Goal: Task Accomplishment & Management: Manage account settings

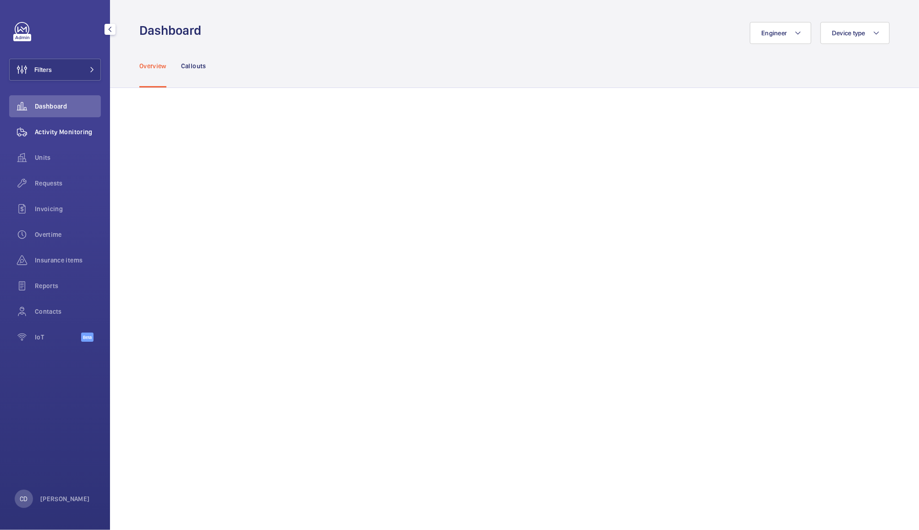
click at [68, 129] on span "Activity Monitoring" at bounding box center [68, 131] width 66 height 9
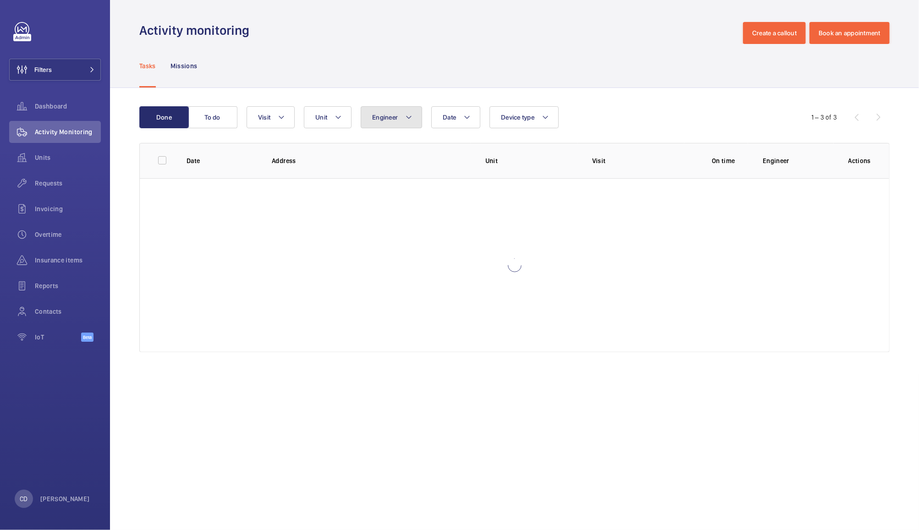
click at [393, 115] on span "Engineer" at bounding box center [385, 117] width 26 height 7
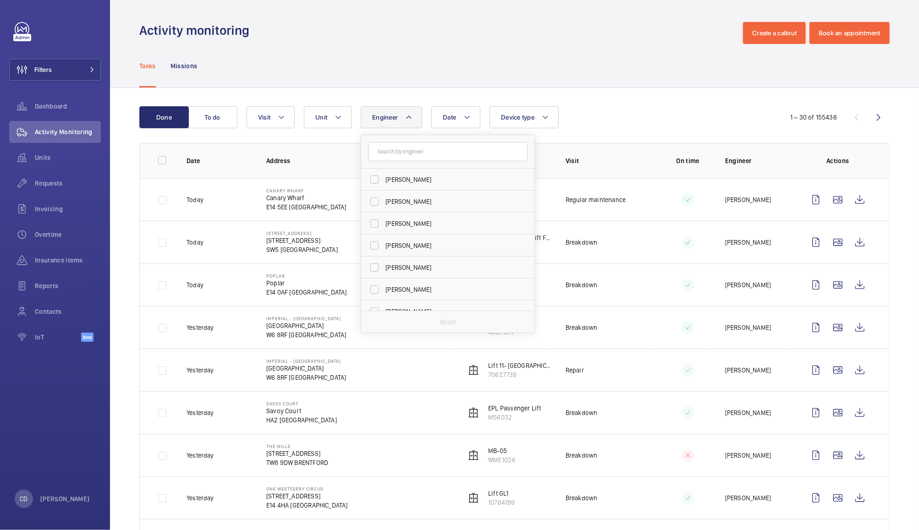
click at [414, 150] on input "text" at bounding box center [448, 151] width 160 height 19
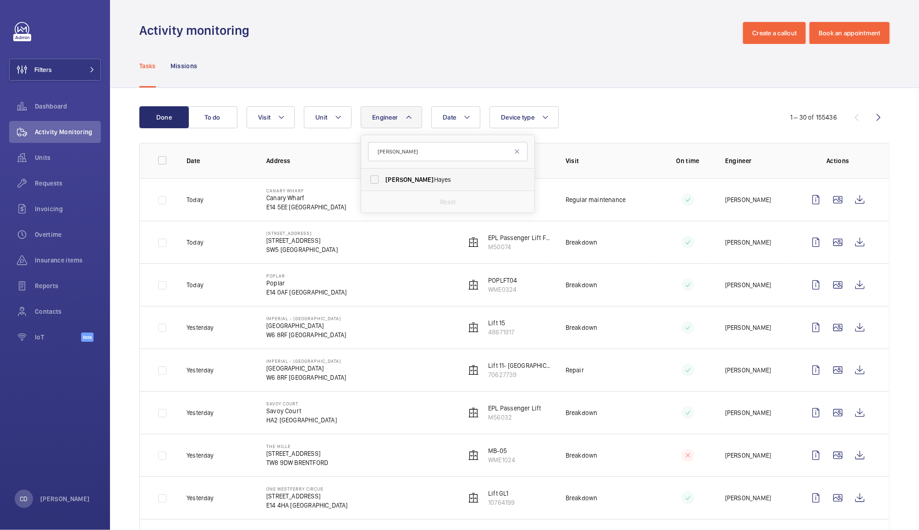
type input "andrew"
click at [394, 185] on label "Andrew Hayes" at bounding box center [441, 180] width 160 height 22
click at [384, 185] on input "Andrew Hayes" at bounding box center [374, 180] width 18 height 18
checkbox input "true"
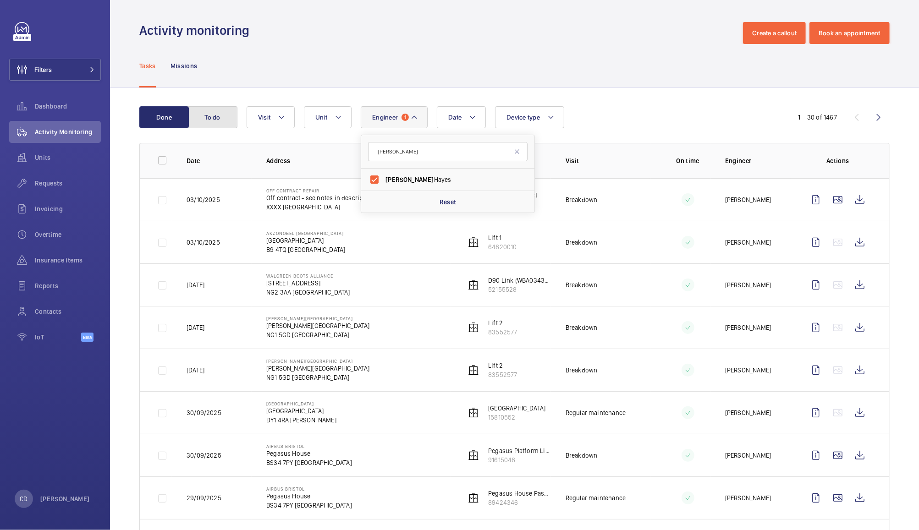
click at [210, 113] on button "To do" at bounding box center [213, 117] width 50 height 22
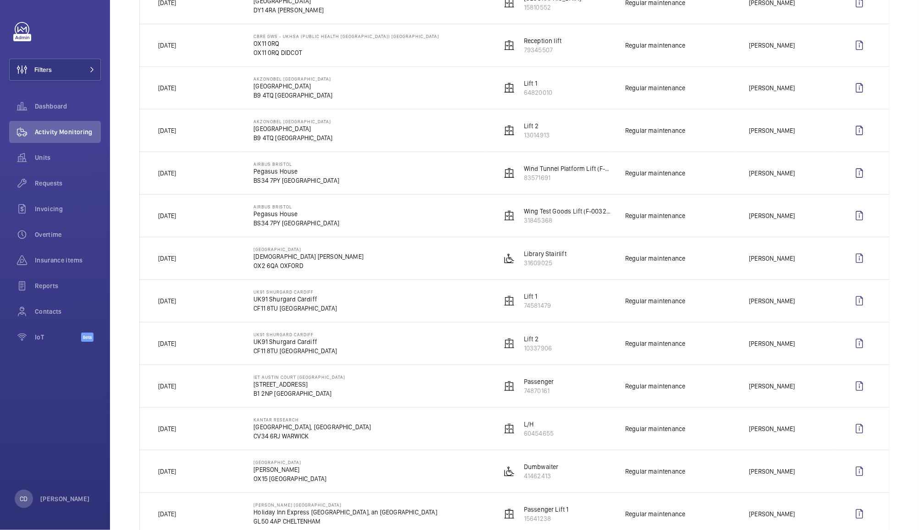
scroll to position [538, 0]
click at [851, 303] on wm-front-icon-button at bounding box center [860, 302] width 22 height 22
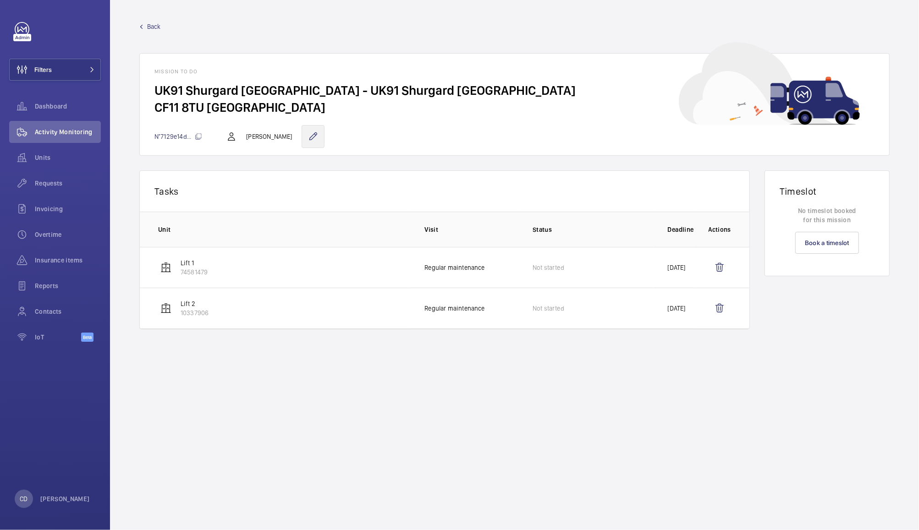
click at [312, 130] on wm-front-icon-button at bounding box center [313, 136] width 23 height 23
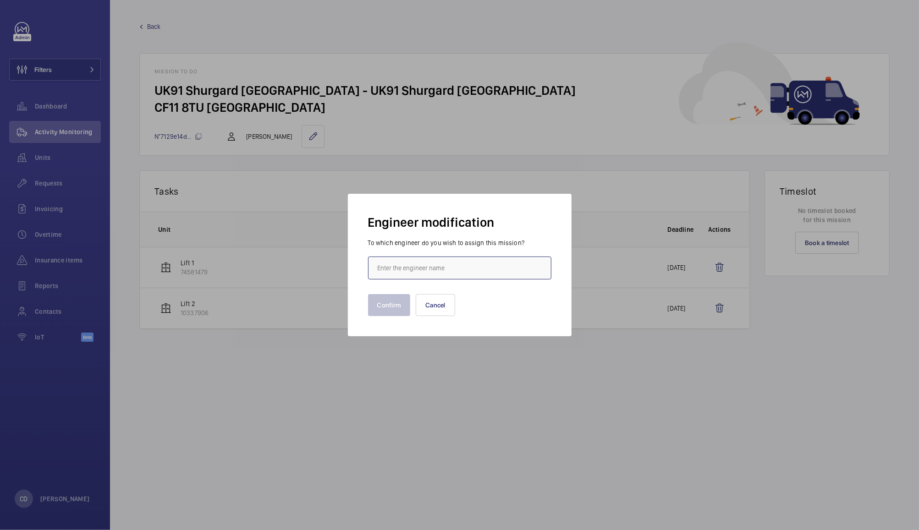
click at [429, 262] on input "text" at bounding box center [459, 268] width 183 height 23
click at [403, 293] on span "Jake Kendall" at bounding box center [401, 295] width 46 height 9
type input "Jake Kendall"
click at [390, 305] on button "Confirm" at bounding box center [389, 305] width 43 height 22
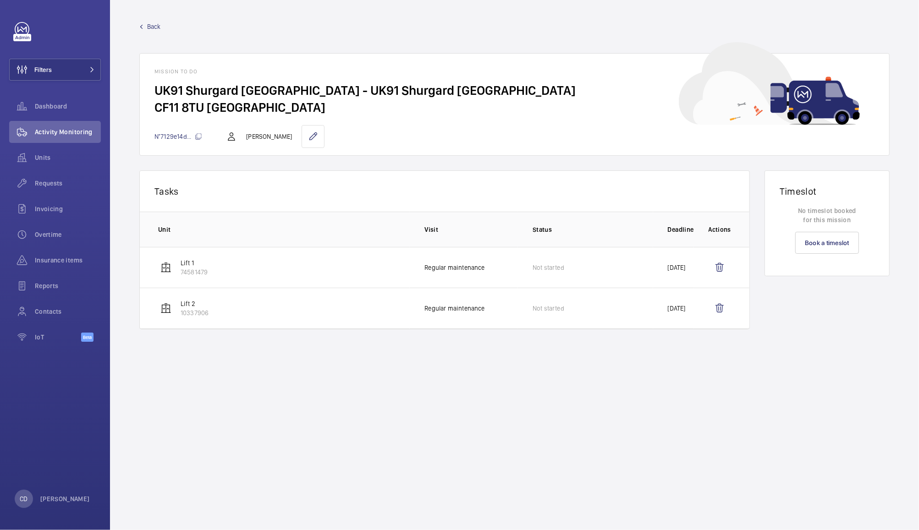
click at [154, 26] on span "Back" at bounding box center [154, 26] width 14 height 9
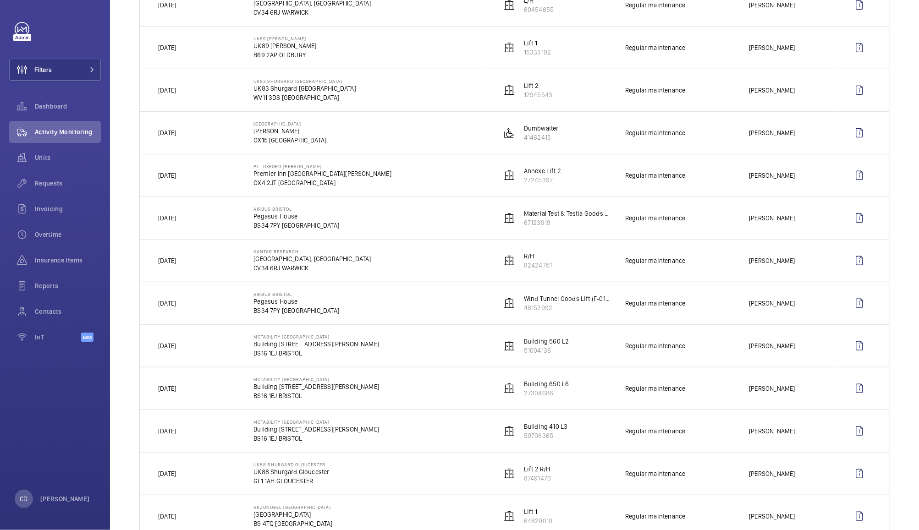
scroll to position [451, 0]
click at [849, 347] on wm-front-icon-button at bounding box center [860, 346] width 22 height 22
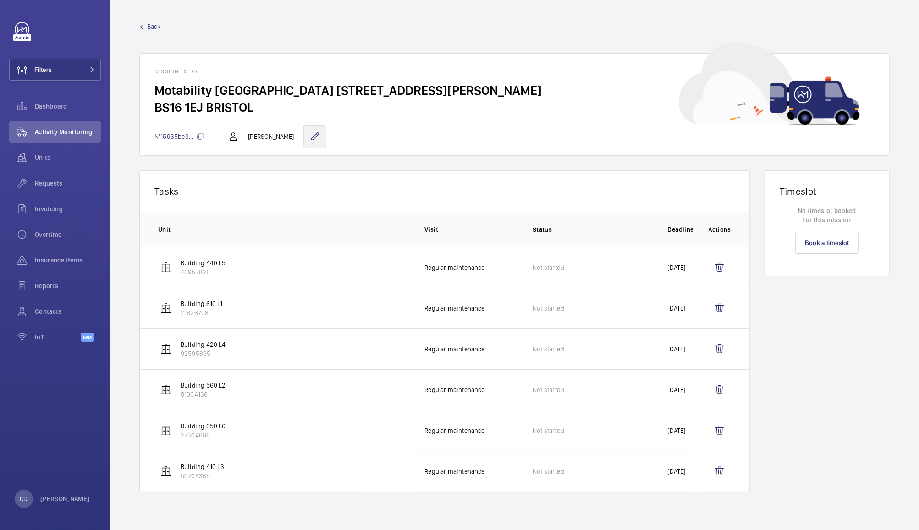
click at [305, 133] on wm-front-icon-button at bounding box center [315, 136] width 23 height 23
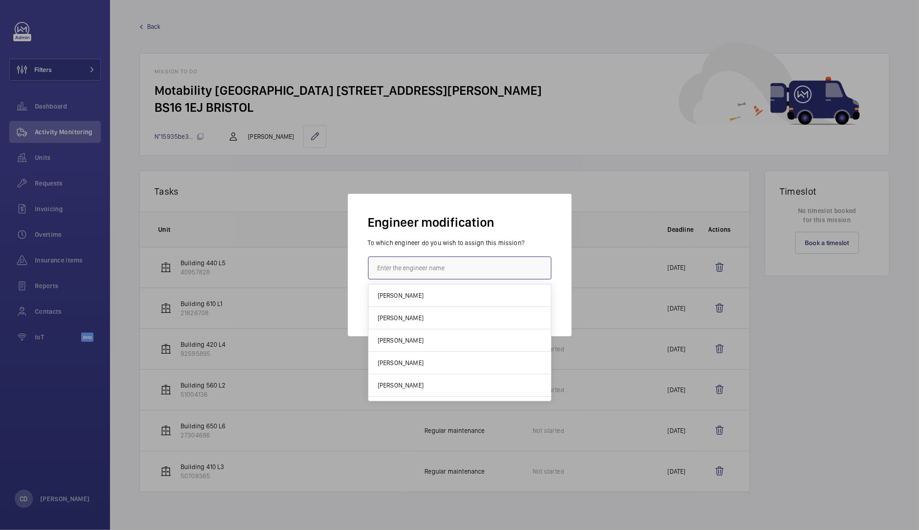
click at [428, 270] on input "text" at bounding box center [459, 268] width 183 height 23
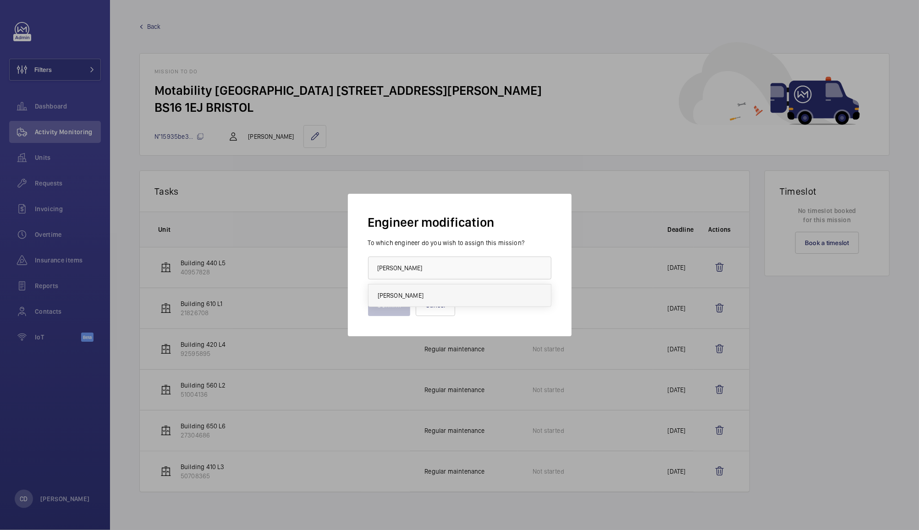
click at [398, 292] on span "Jake Kendall" at bounding box center [401, 295] width 46 height 9
type input "Jake Kendall"
click at [381, 306] on button "Confirm" at bounding box center [389, 305] width 43 height 22
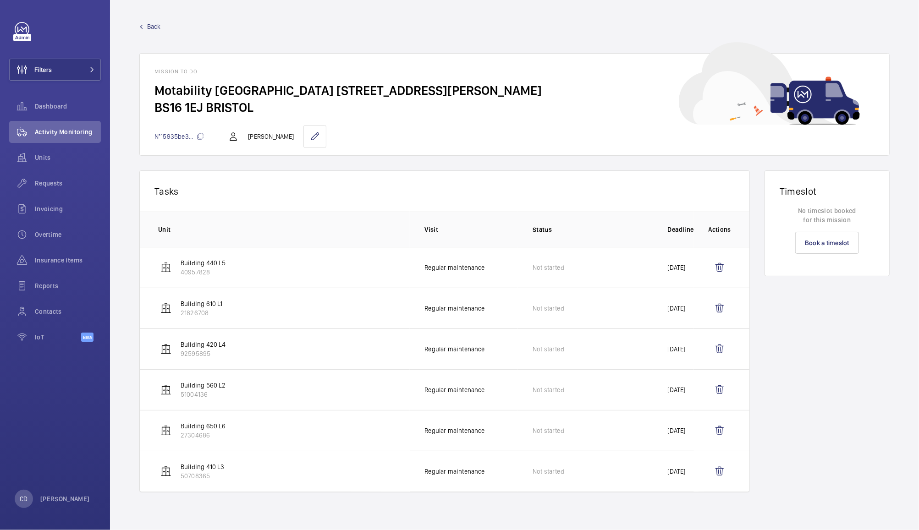
click at [151, 25] on span "Back" at bounding box center [154, 26] width 14 height 9
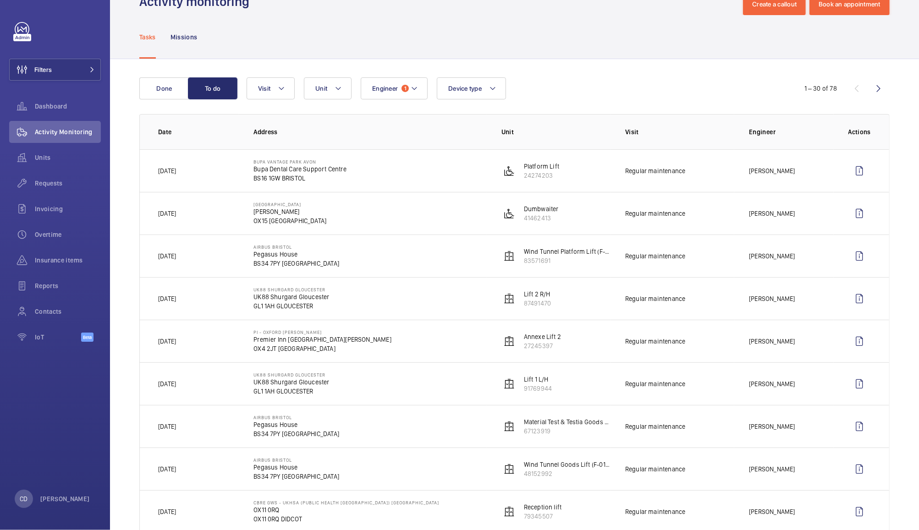
scroll to position [32, 0]
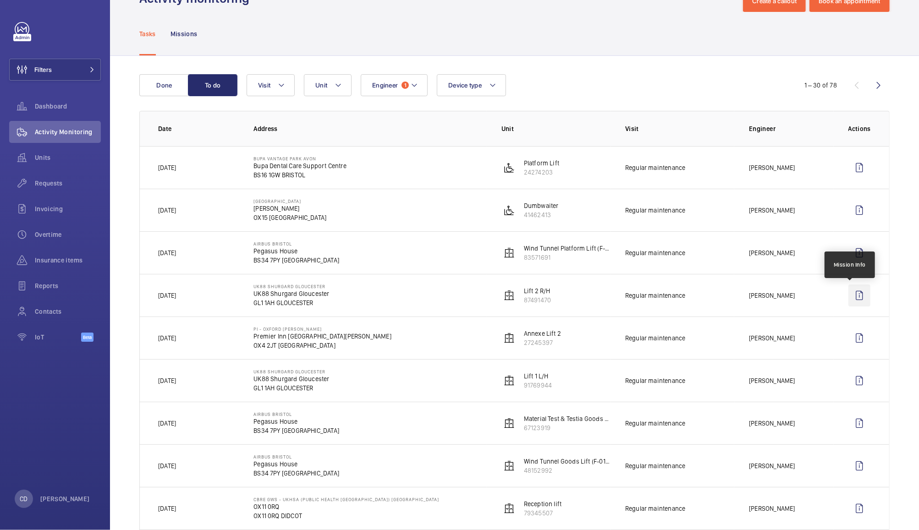
click at [850, 294] on wm-front-icon-button at bounding box center [860, 296] width 22 height 22
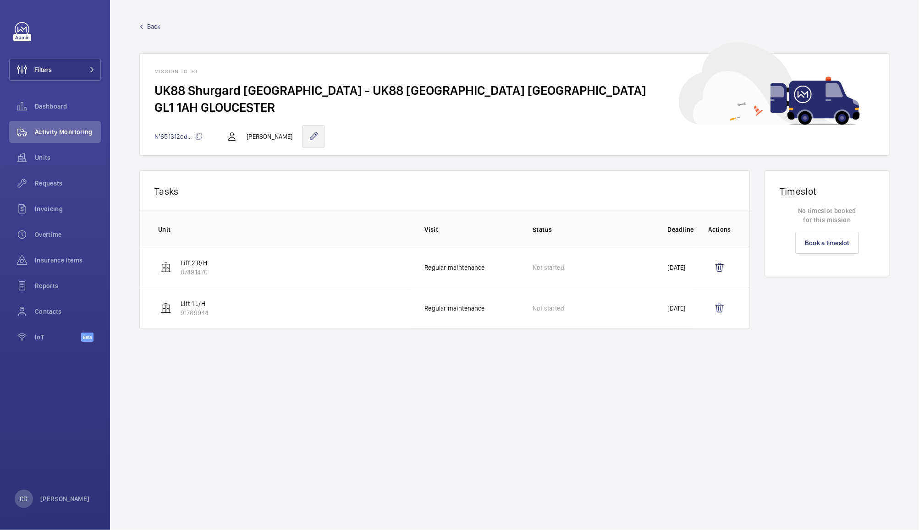
click at [310, 132] on wm-front-icon-button at bounding box center [313, 136] width 23 height 23
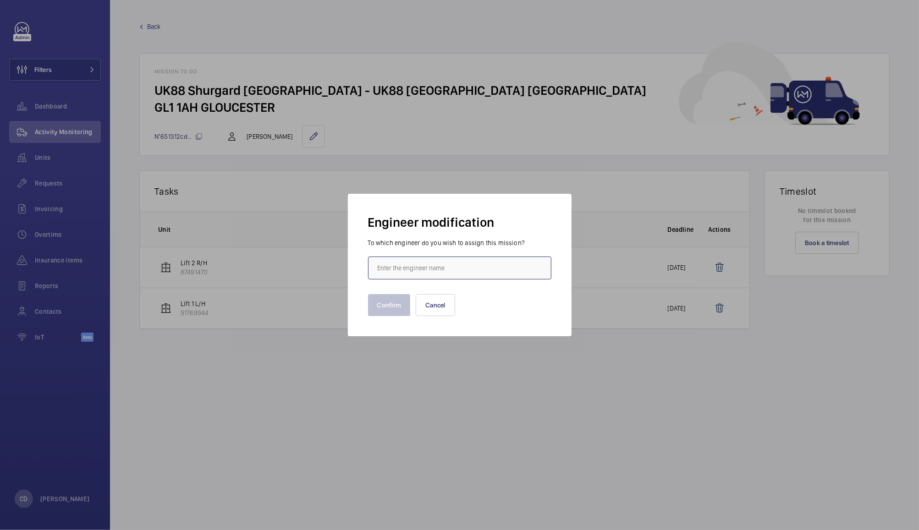
click at [448, 270] on input "text" at bounding box center [459, 268] width 183 height 23
click at [401, 291] on span "Jake Kendall" at bounding box center [401, 295] width 46 height 9
type input "Jake Kendall"
click at [378, 306] on button "Confirm" at bounding box center [389, 305] width 43 height 22
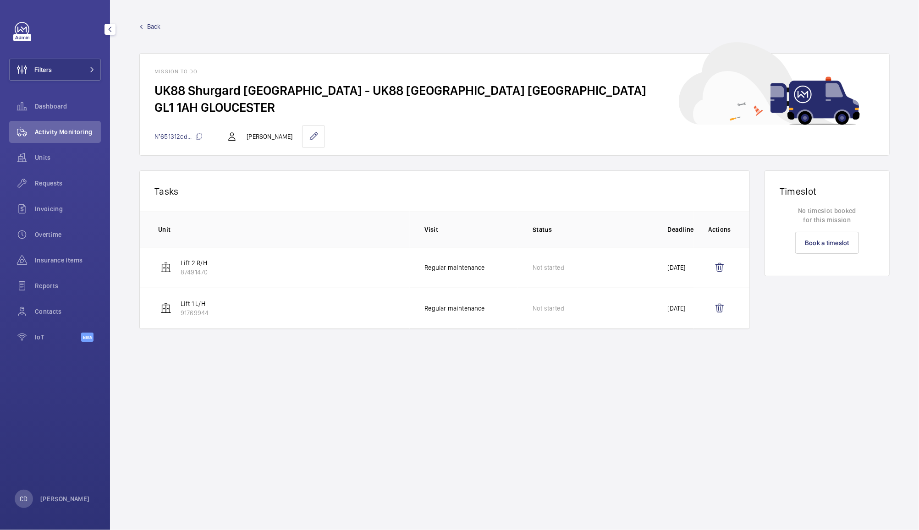
click at [154, 25] on span "Back" at bounding box center [154, 26] width 14 height 9
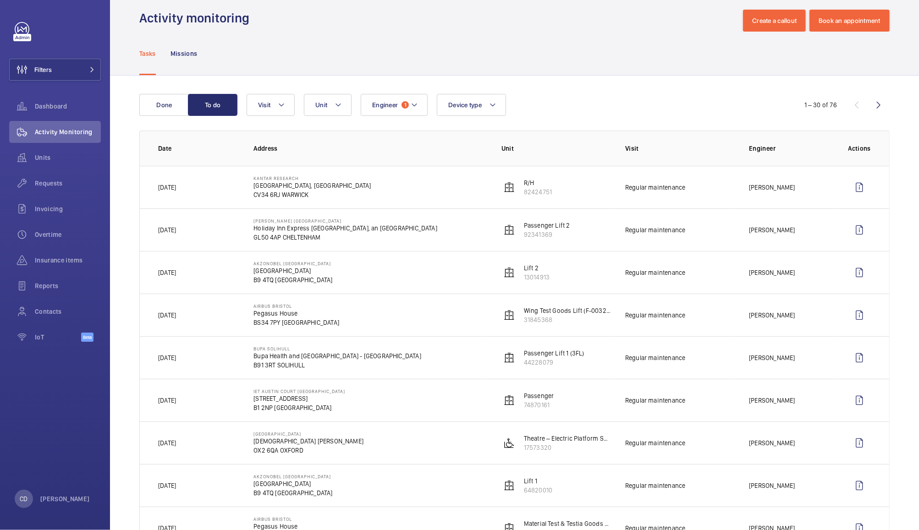
scroll to position [11, 0]
click at [849, 230] on wm-front-icon-button at bounding box center [860, 231] width 22 height 22
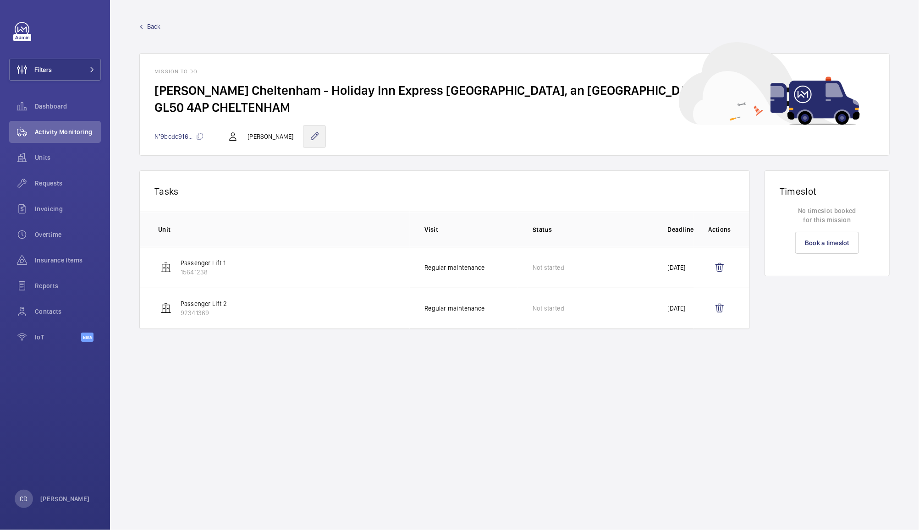
click at [312, 138] on wm-front-icon-button at bounding box center [314, 136] width 23 height 23
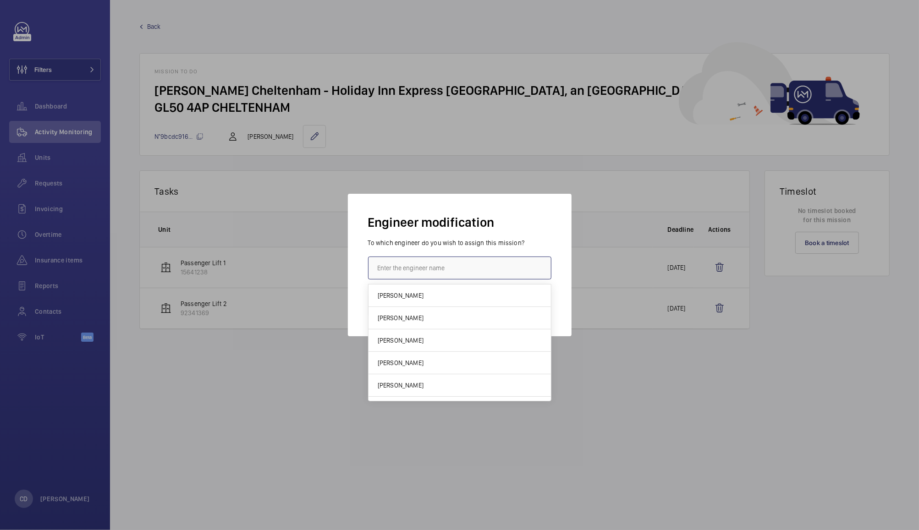
click at [399, 266] on input "text" at bounding box center [459, 268] width 183 height 23
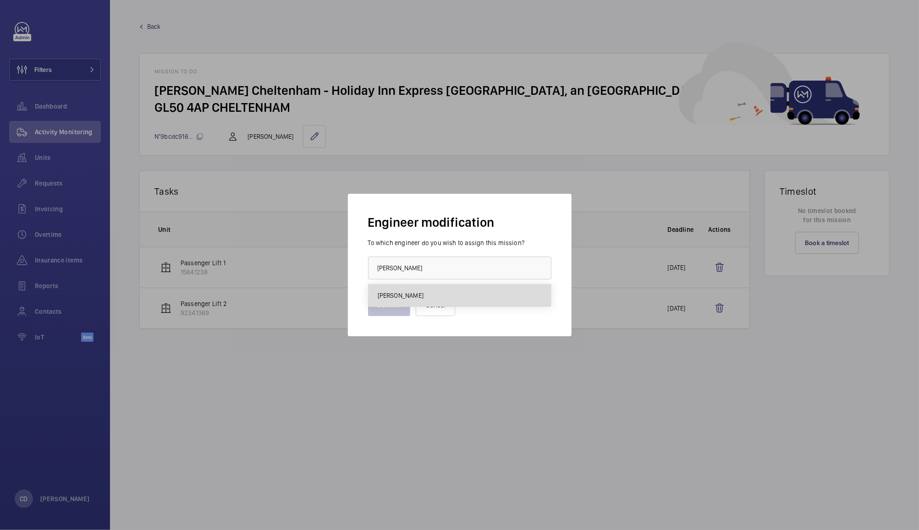
click at [394, 295] on span "Jake Kendall" at bounding box center [401, 295] width 46 height 9
type input "Jake Kendall"
click at [391, 306] on button "Confirm" at bounding box center [389, 305] width 43 height 22
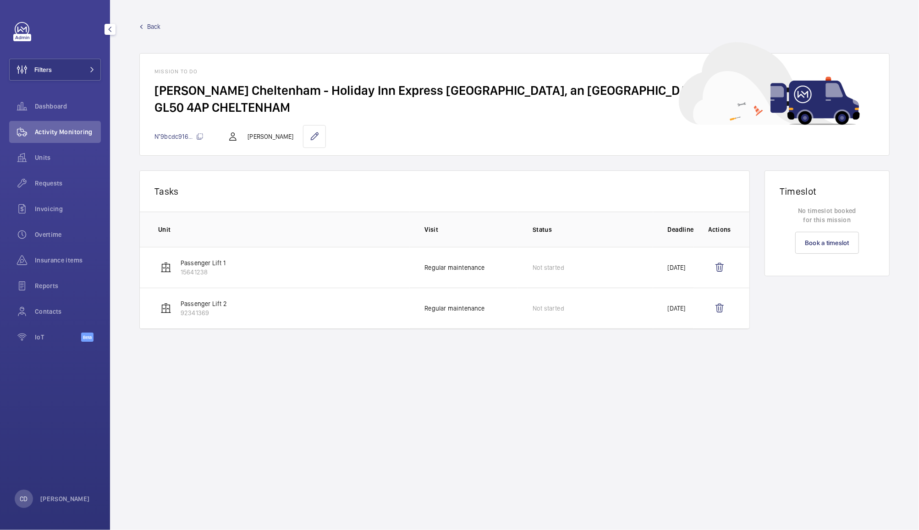
click at [53, 131] on span "Activity Monitoring" at bounding box center [68, 131] width 66 height 9
click at [158, 29] on span "Back" at bounding box center [154, 26] width 14 height 9
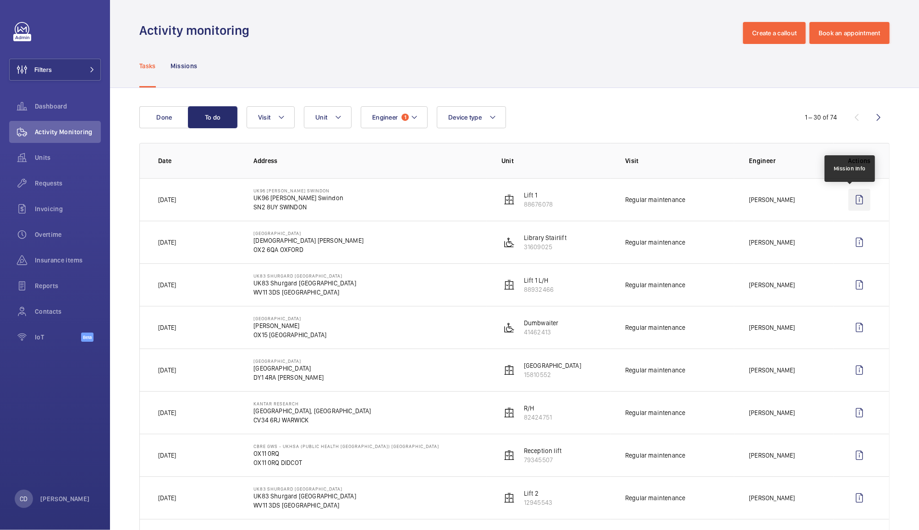
click at [849, 203] on wm-front-icon-button at bounding box center [860, 200] width 22 height 22
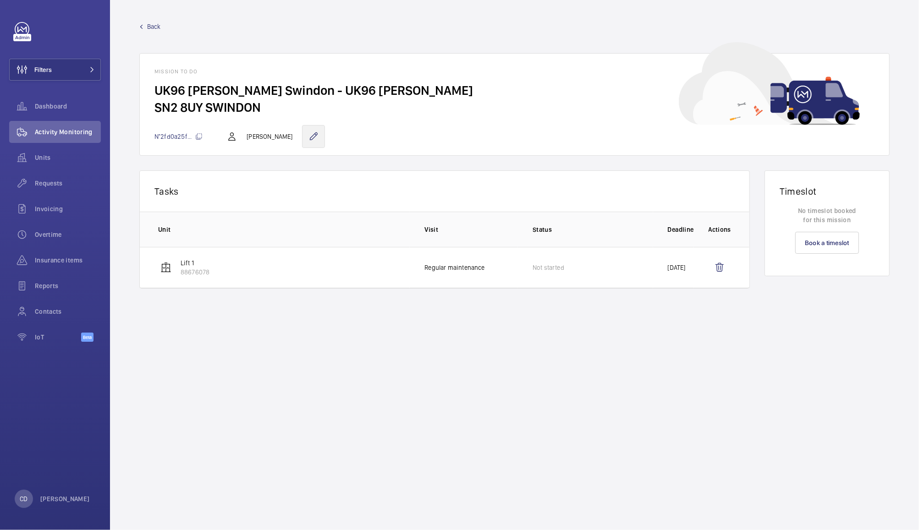
click at [308, 138] on wm-front-icon-button at bounding box center [313, 136] width 23 height 23
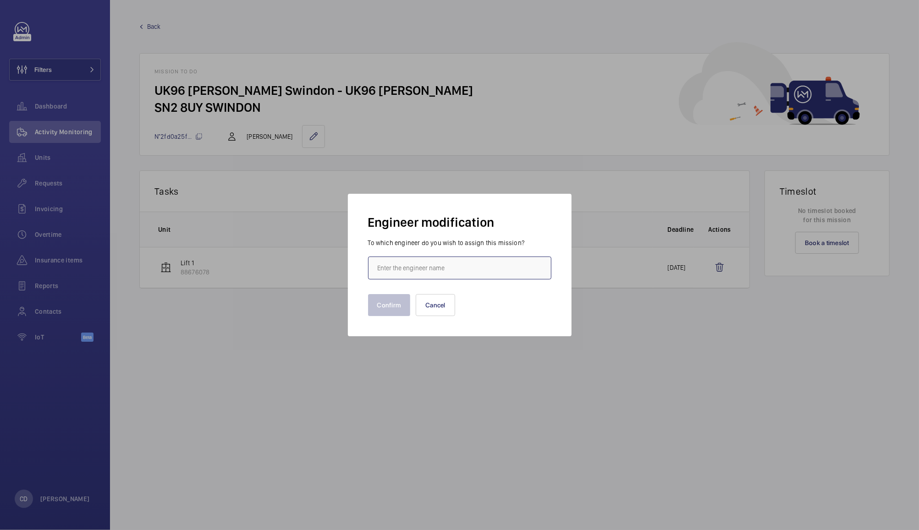
click at [396, 267] on input "text" at bounding box center [459, 268] width 183 height 23
click at [387, 296] on span "Jake Kendall" at bounding box center [401, 295] width 46 height 9
type input "Jake Kendall"
click at [387, 309] on button "Confirm" at bounding box center [389, 305] width 43 height 22
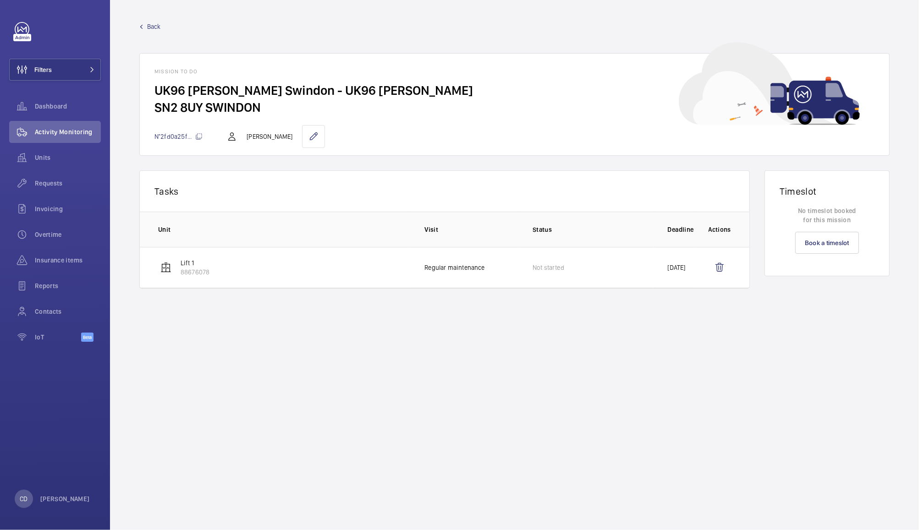
click at [158, 26] on span "Back" at bounding box center [154, 26] width 14 height 9
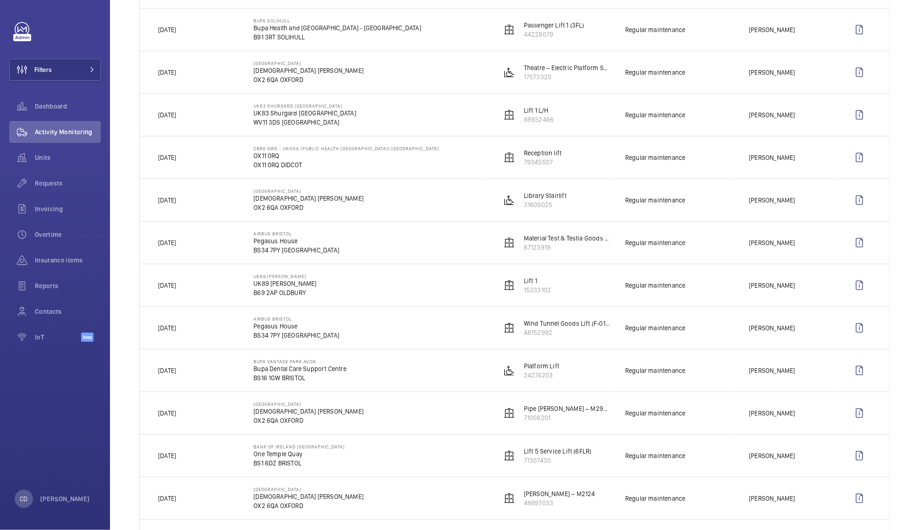
scroll to position [772, 0]
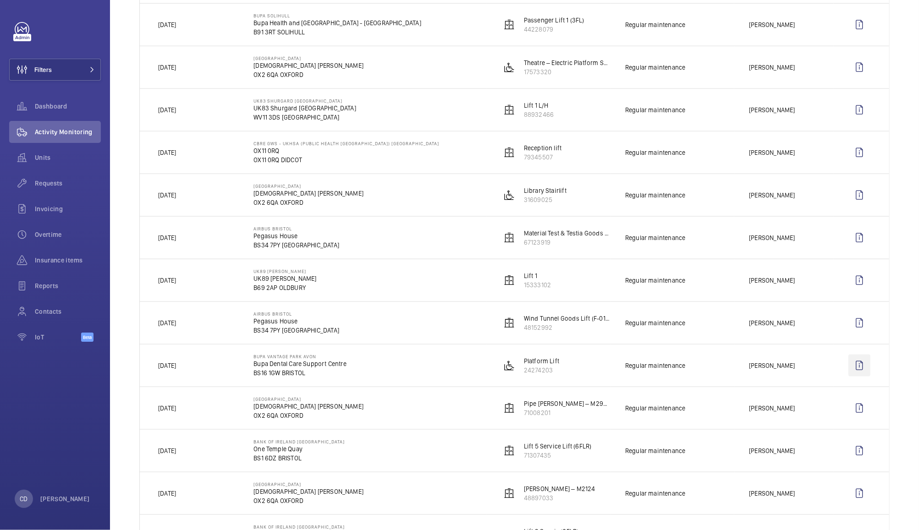
click at [851, 372] on wm-front-icon-button at bounding box center [860, 366] width 22 height 22
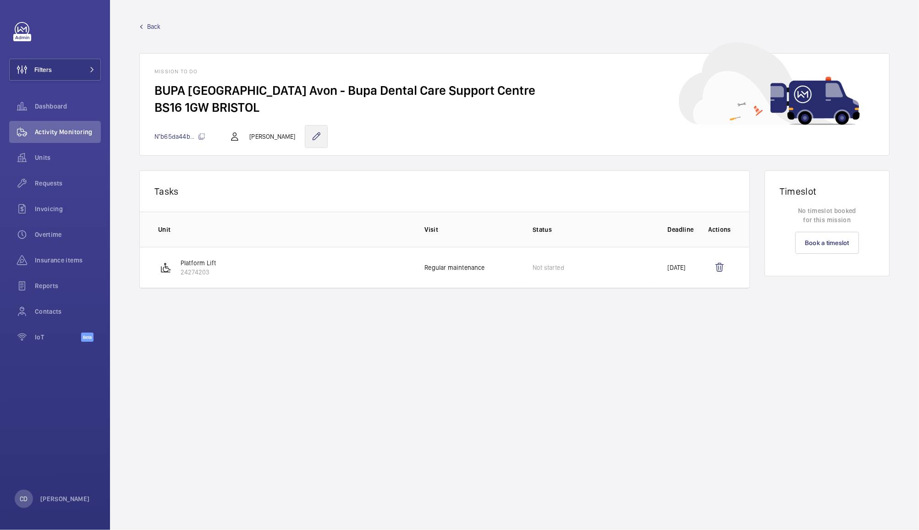
click at [308, 136] on wm-front-icon-button at bounding box center [316, 136] width 23 height 23
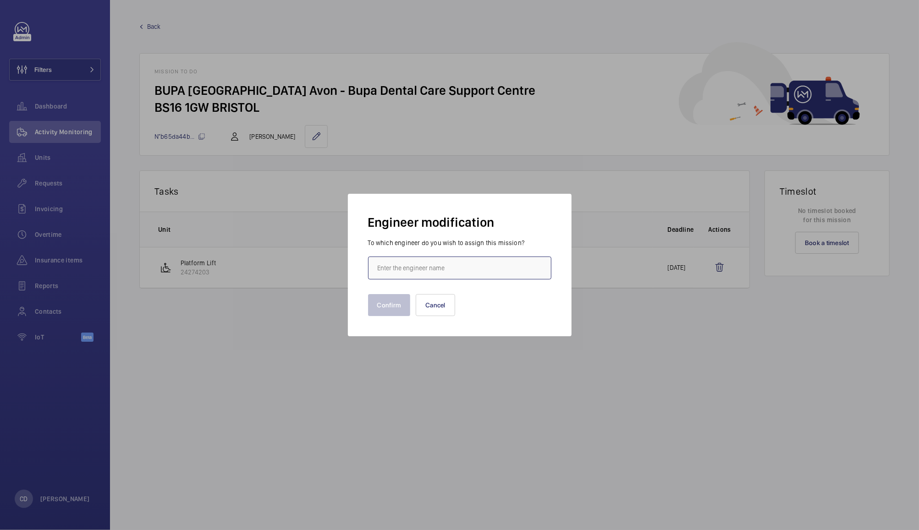
click at [477, 268] on input "text" at bounding box center [459, 268] width 183 height 23
click at [461, 291] on mat-option "Jake Kendall" at bounding box center [460, 296] width 182 height 22
type input "Jake Kendall"
click at [385, 308] on button "Confirm" at bounding box center [389, 305] width 43 height 22
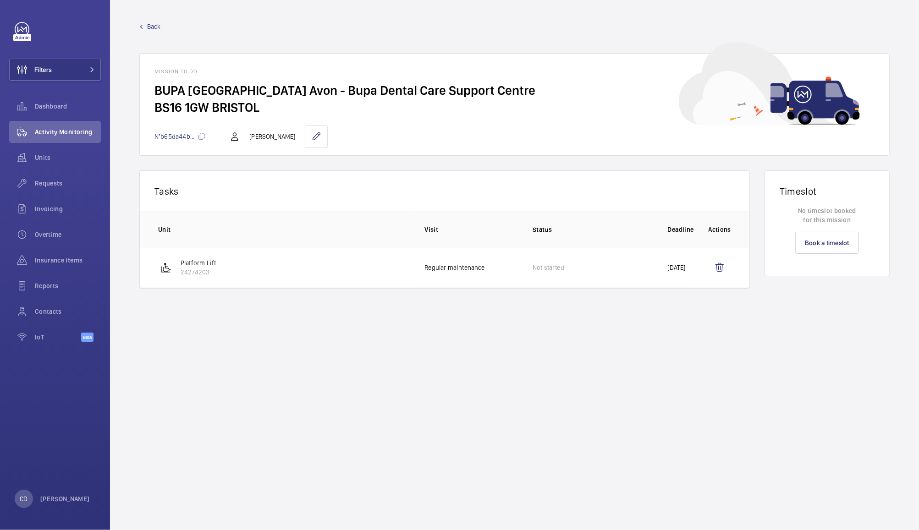
click at [157, 27] on span "Back" at bounding box center [154, 26] width 14 height 9
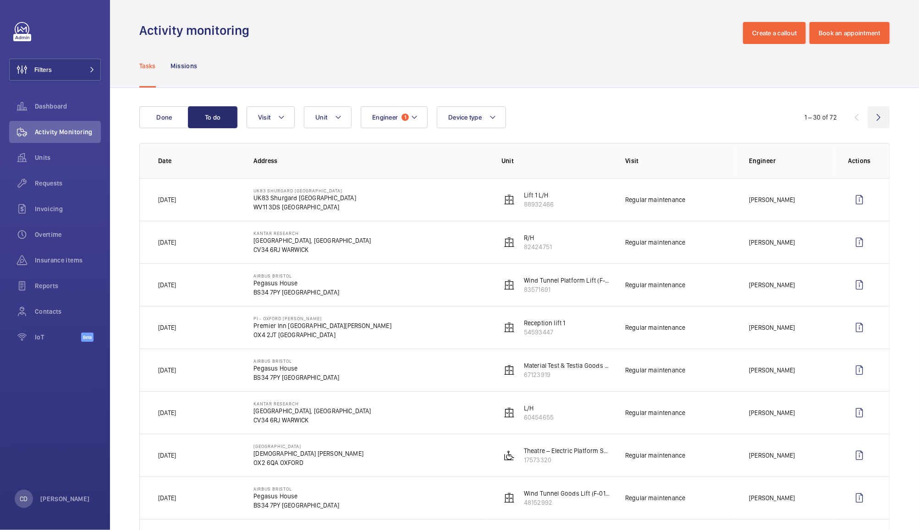
click at [868, 117] on wm-front-icon-button at bounding box center [879, 117] width 22 height 22
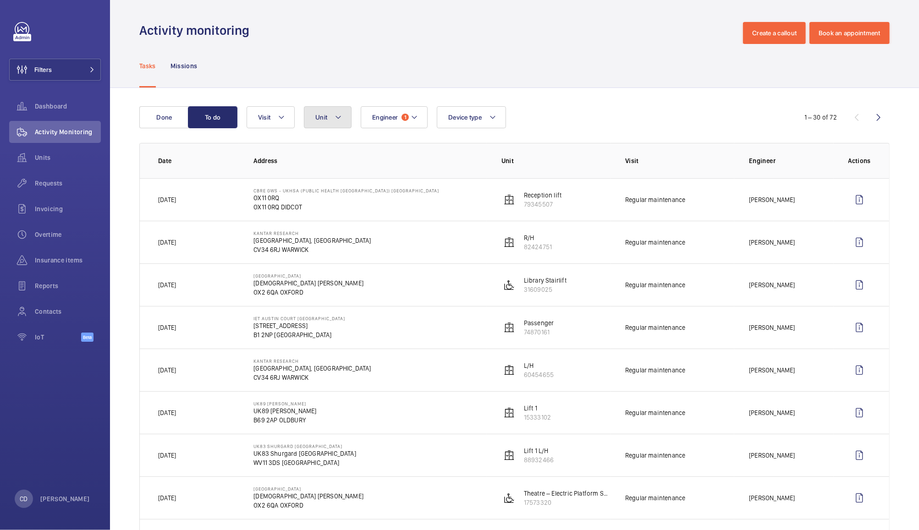
click at [328, 117] on button "Unit" at bounding box center [328, 117] width 48 height 22
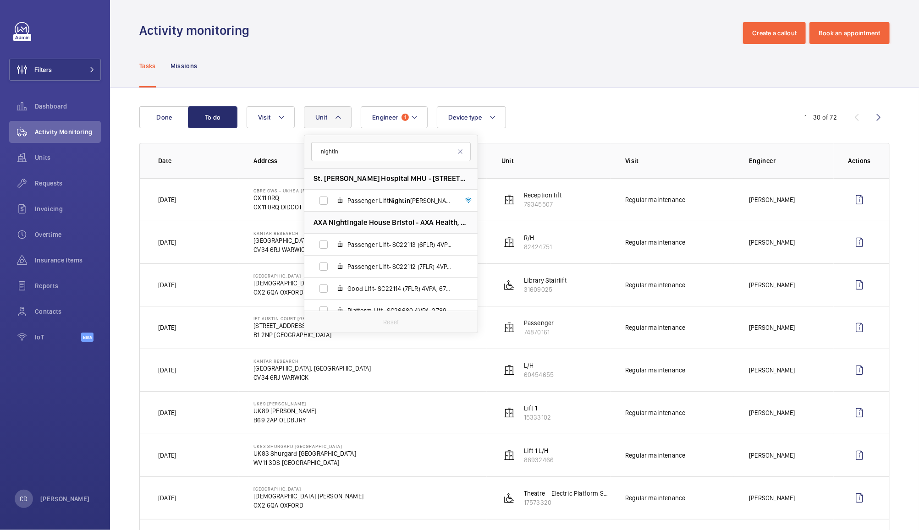
scroll to position [95, 0]
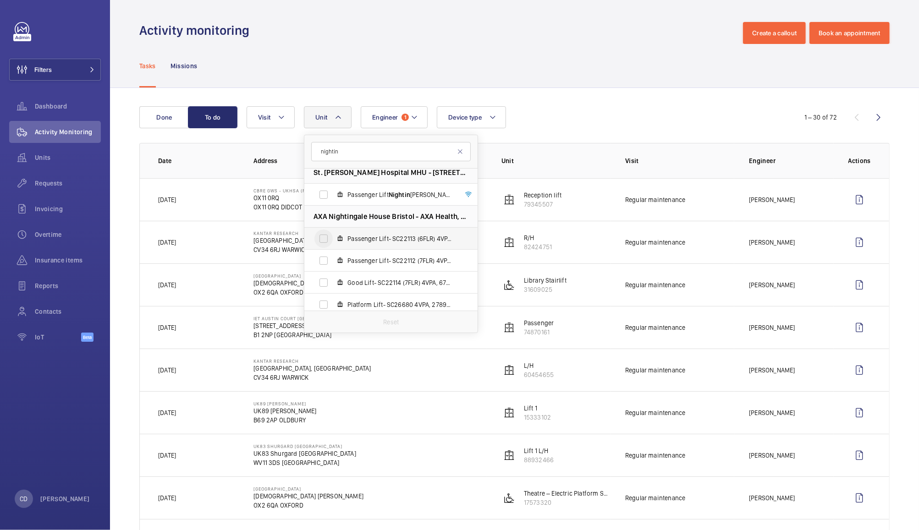
type input "nightin"
click at [328, 235] on input "Passenger Lift- SC22113 (6FLR) 4VPA, 61247277" at bounding box center [324, 239] width 18 height 18
checkbox input "true"
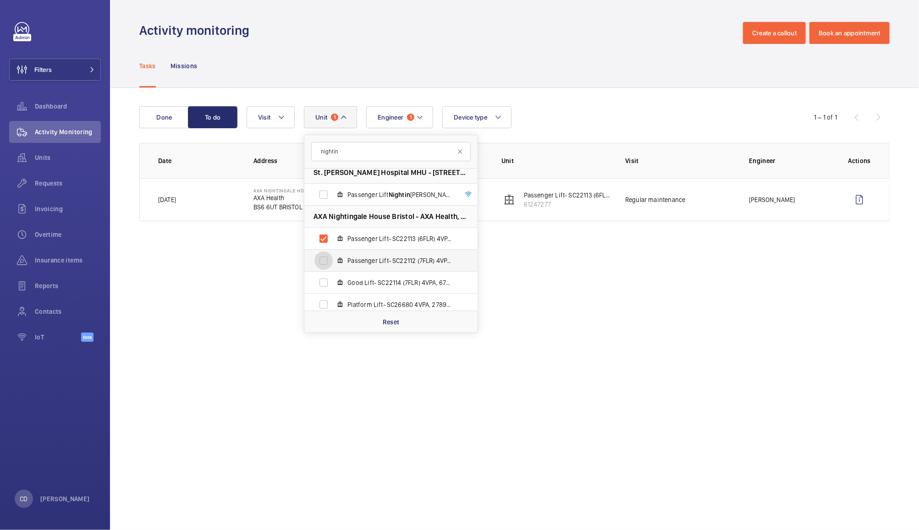
click at [325, 258] on input "Passenger Lift- SC22112 (7FLR) 4VPA, 96181638" at bounding box center [324, 261] width 18 height 18
checkbox input "true"
click at [328, 279] on input "Good Lift- SC22114 (7FLR) 4VPA, 67202809" at bounding box center [324, 283] width 18 height 18
checkbox input "true"
click at [328, 297] on input "Platform Lift- SC26680 4VPA, 27893703" at bounding box center [324, 305] width 18 height 18
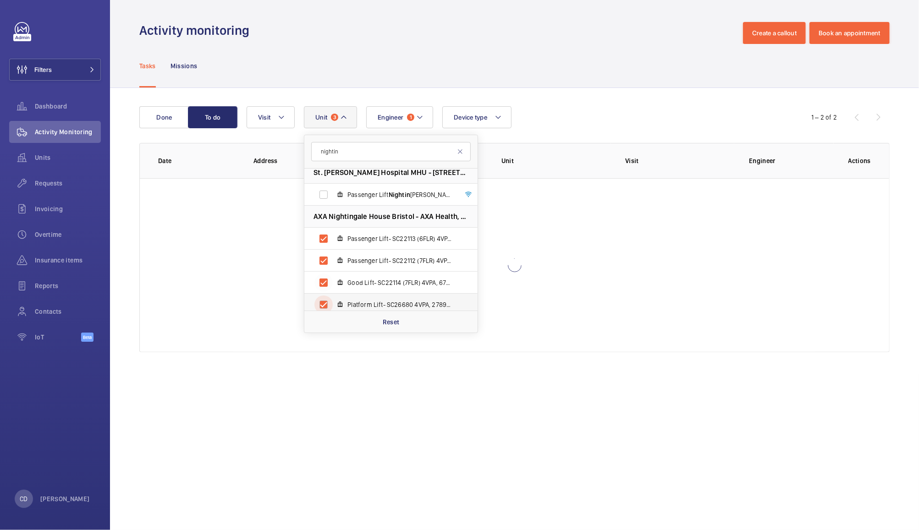
checkbox input "true"
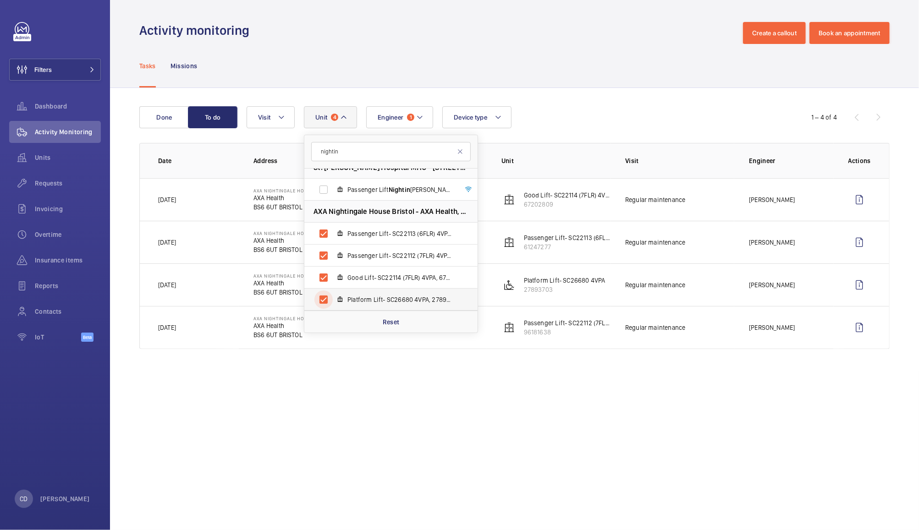
scroll to position [100, 0]
click at [577, 83] on div "Tasks Missions" at bounding box center [514, 66] width 751 height 44
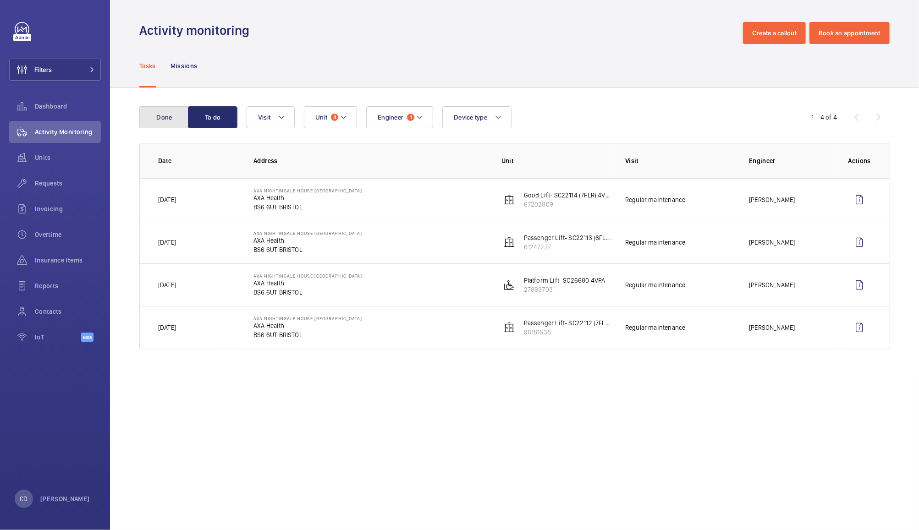
click at [160, 121] on button "Done" at bounding box center [164, 117] width 50 height 22
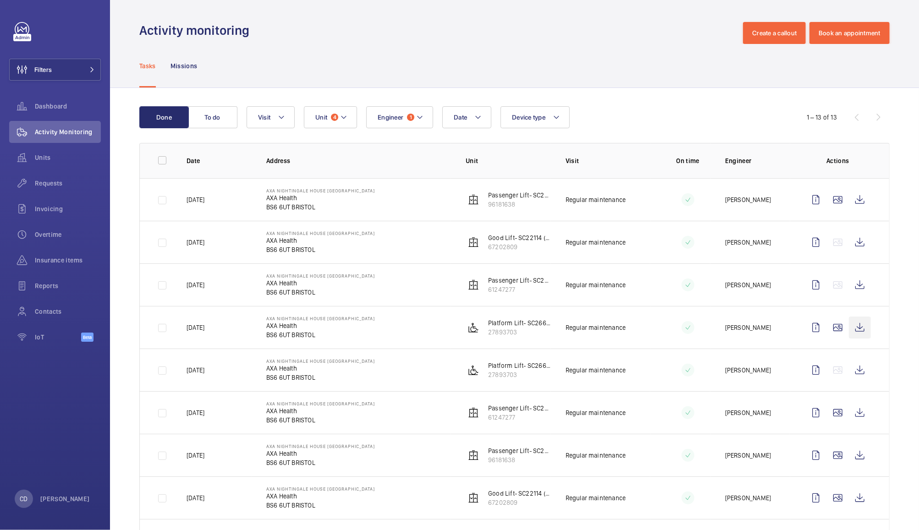
click at [855, 329] on wm-front-icon-button at bounding box center [860, 328] width 22 height 22
click at [851, 286] on wm-front-icon-button at bounding box center [860, 285] width 22 height 22
click at [857, 240] on wm-front-icon-button at bounding box center [860, 243] width 22 height 22
click at [851, 198] on wm-front-icon-button at bounding box center [860, 200] width 22 height 22
click at [850, 287] on wm-front-icon-button at bounding box center [860, 285] width 22 height 22
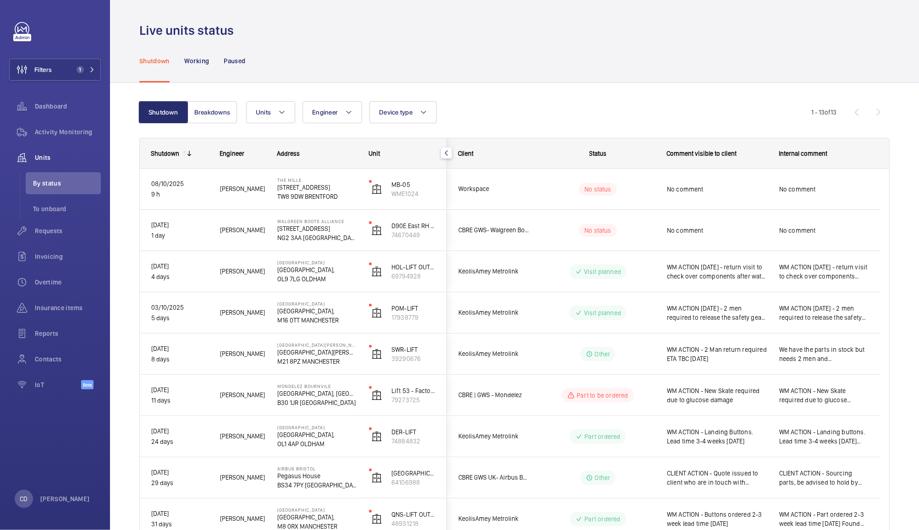
click at [724, 195] on div "No comment" at bounding box center [717, 189] width 100 height 21
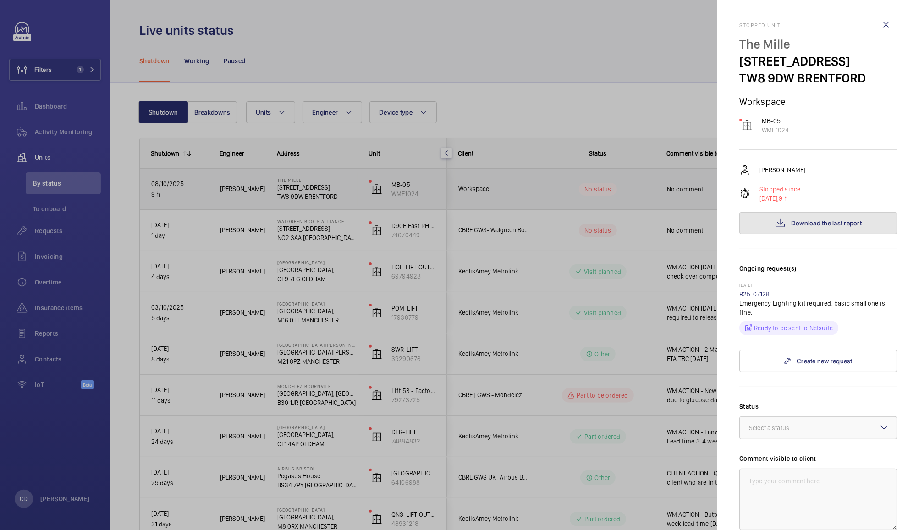
click at [834, 219] on button "Download the last report" at bounding box center [819, 223] width 158 height 22
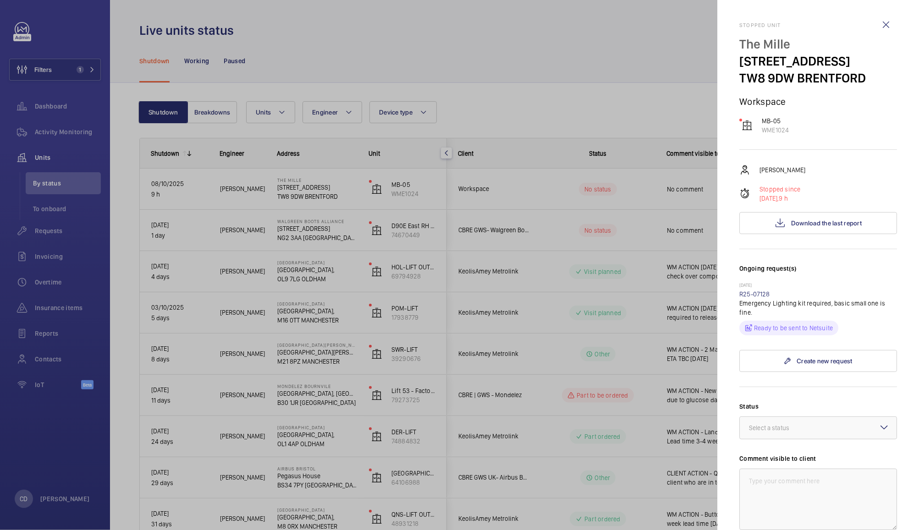
click at [642, 78] on div at bounding box center [459, 265] width 919 height 530
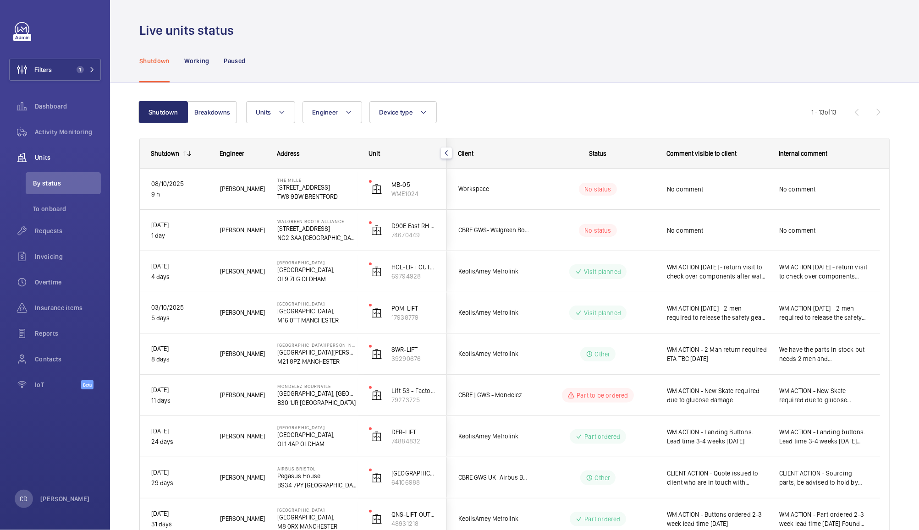
click at [709, 231] on span "No comment" at bounding box center [717, 230] width 100 height 9
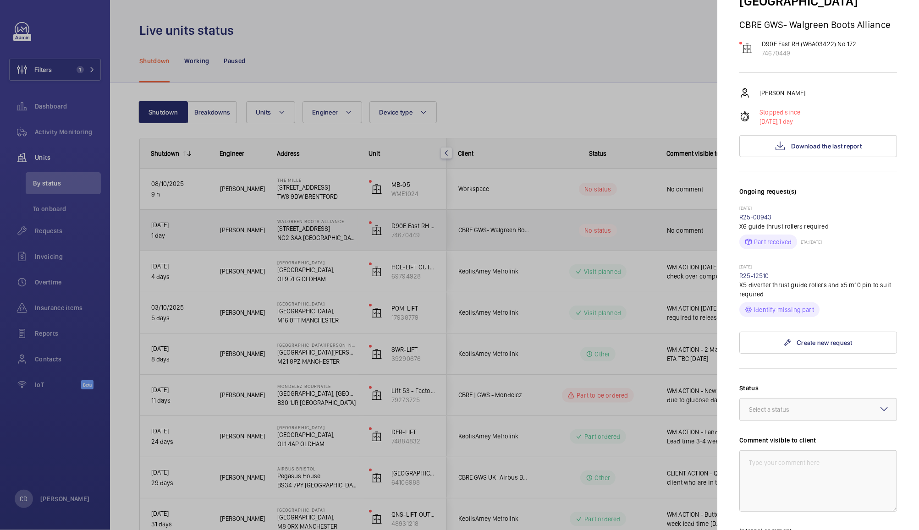
scroll to position [94, 0]
